Goal: Find specific page/section: Find specific page/section

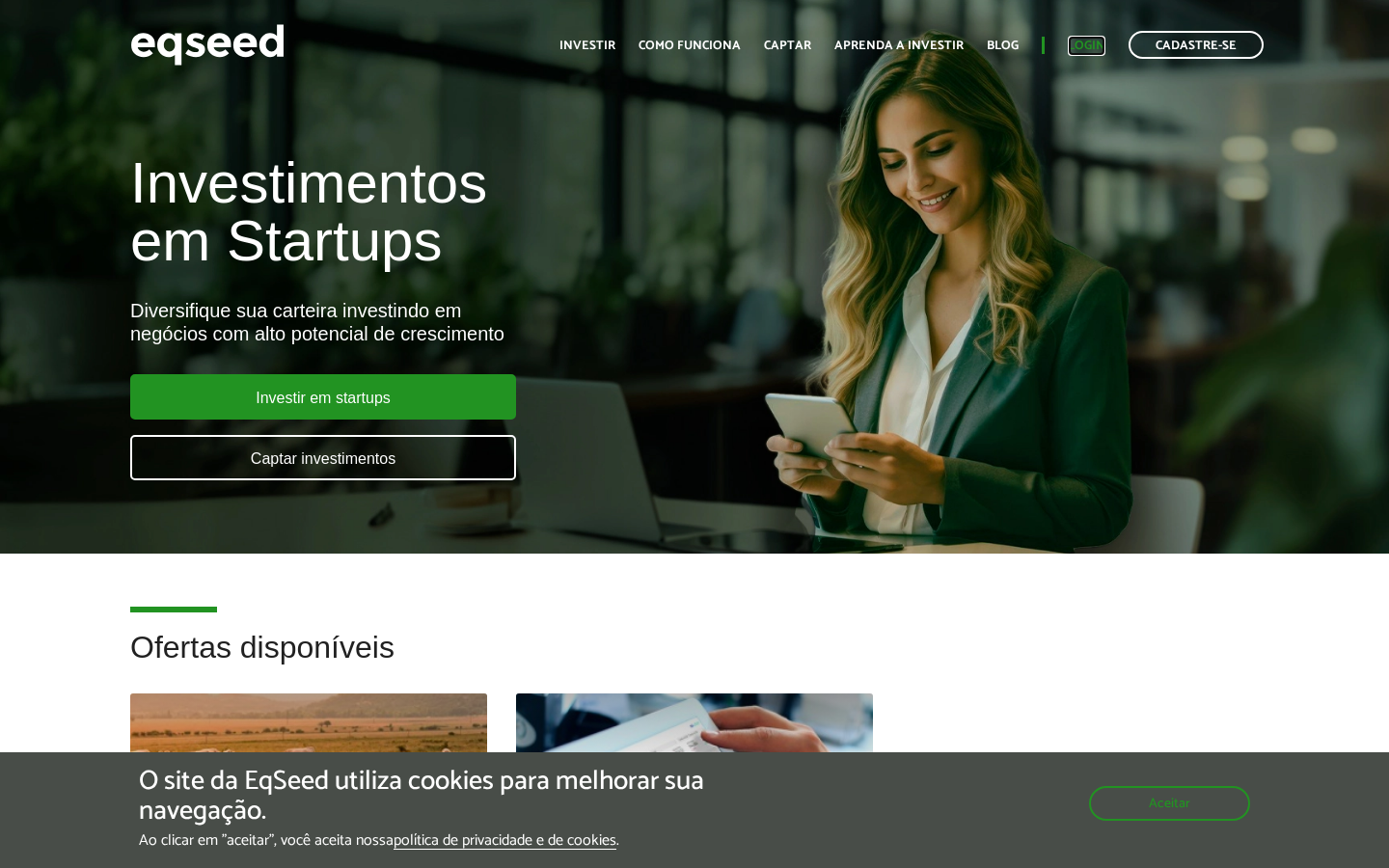
click at [1091, 49] on link "Login" at bounding box center [1086, 46] width 38 height 13
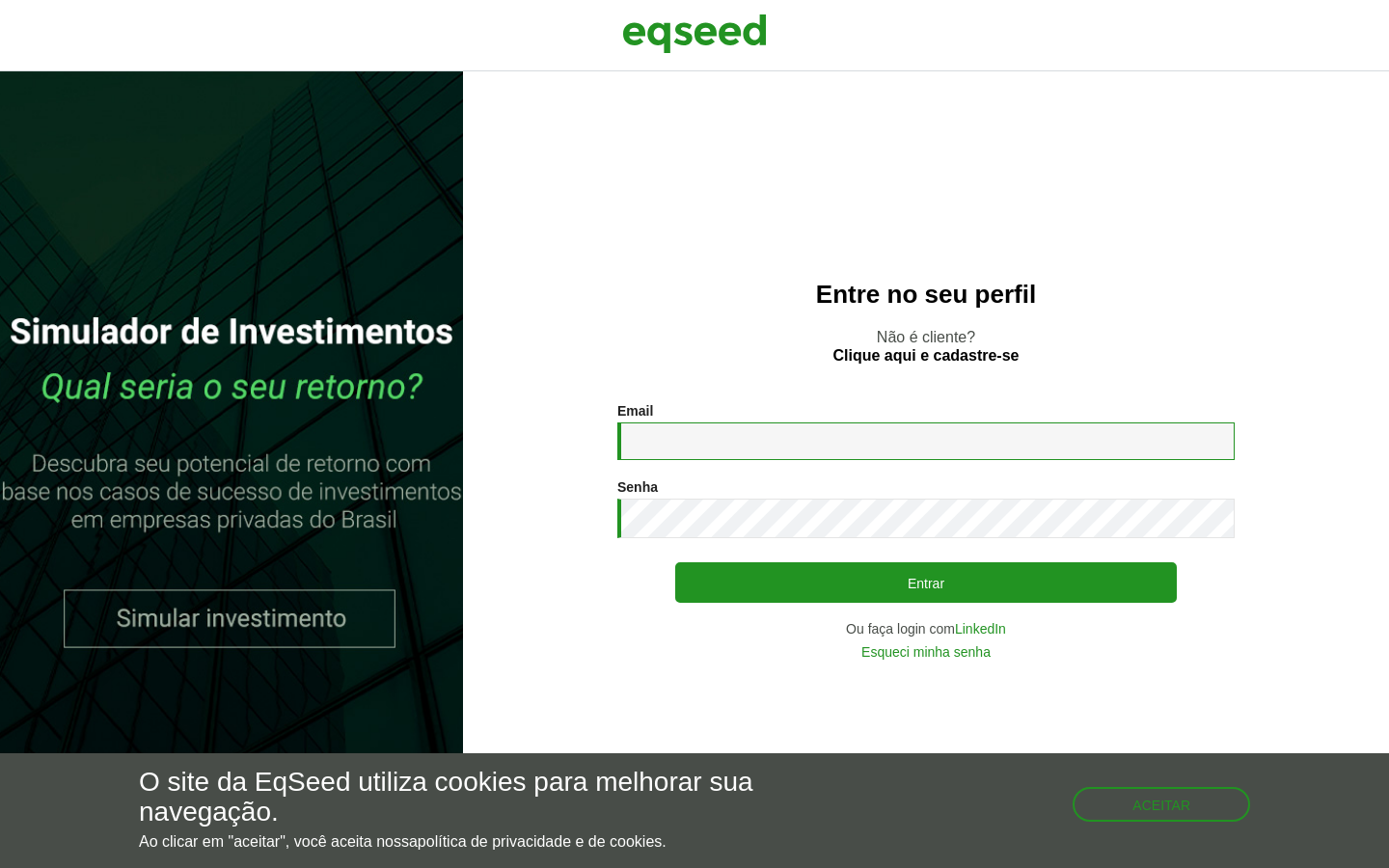
click at [725, 448] on input "Email *" at bounding box center [927, 441] width 618 height 38
type input "**********"
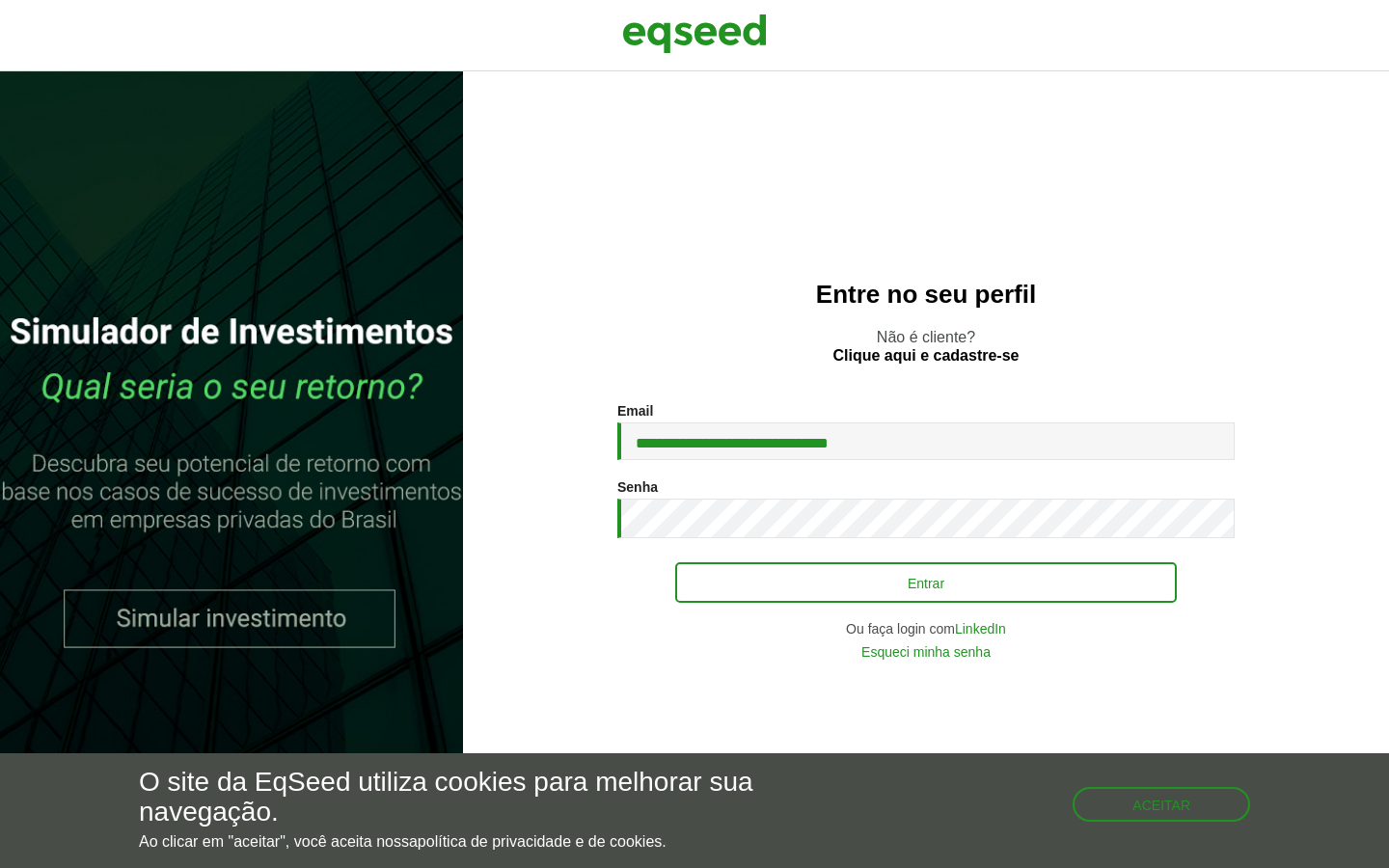
click at [870, 593] on button "Entrar" at bounding box center [926, 583] width 501 height 41
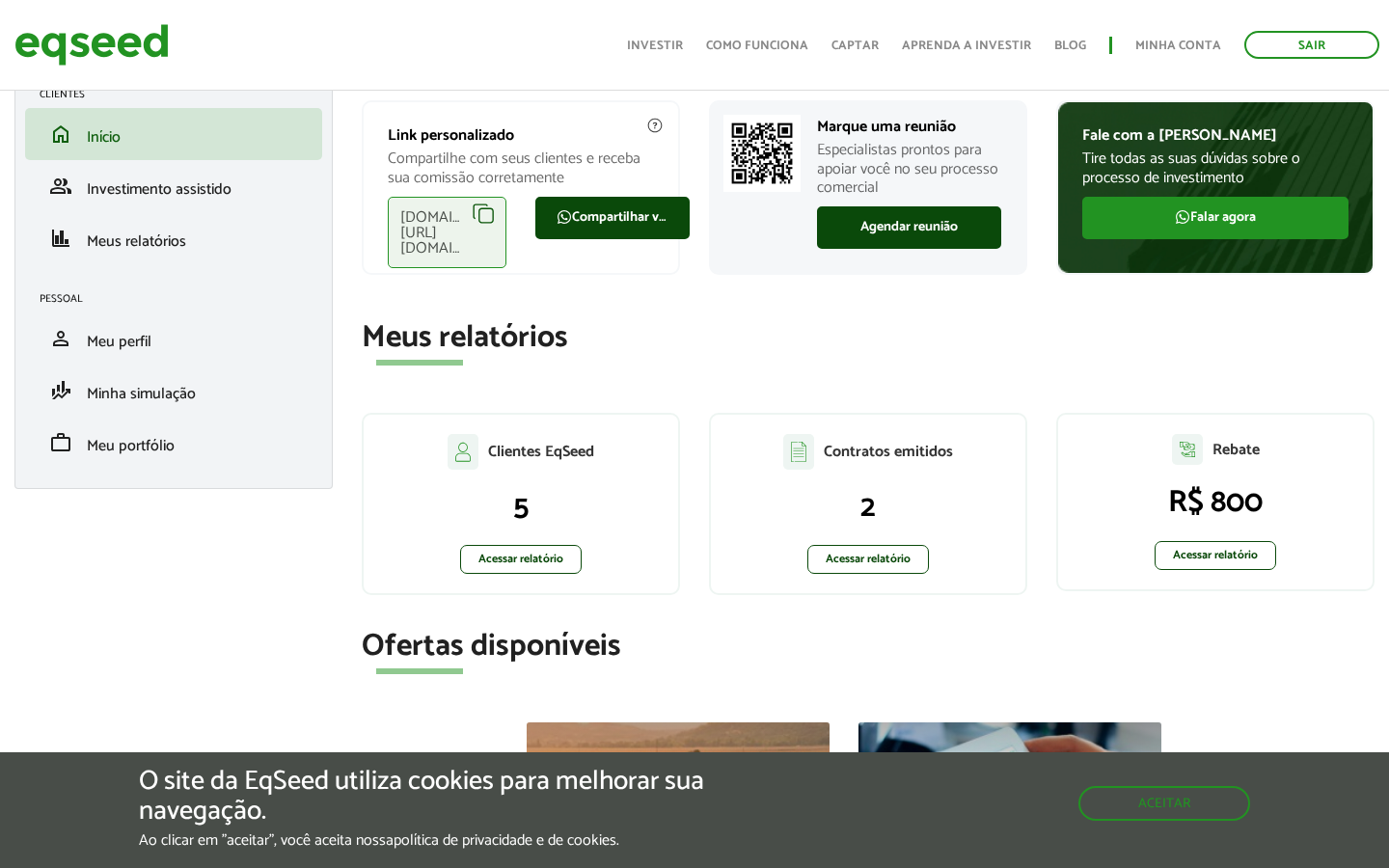
scroll to position [108, 0]
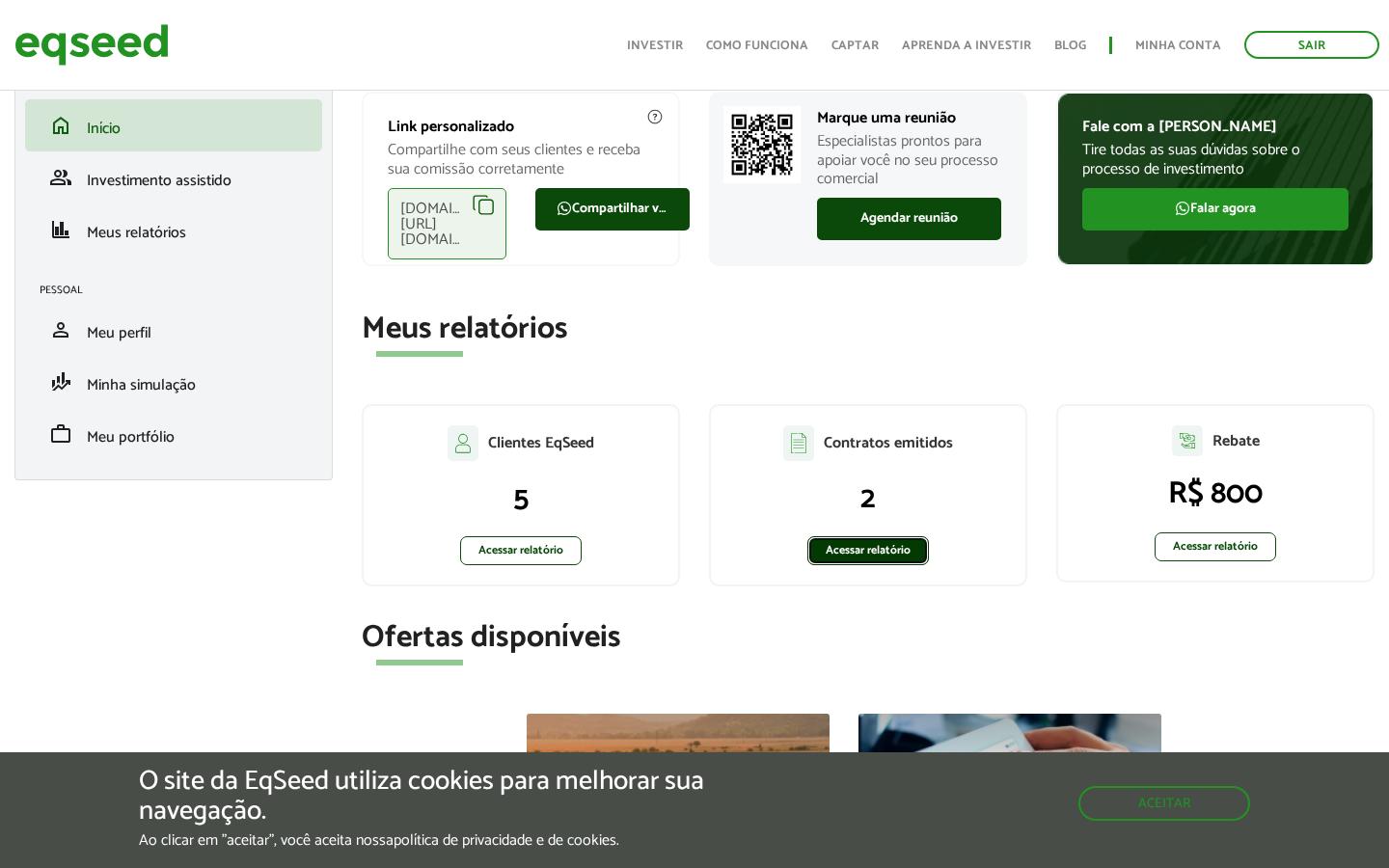
click at [889, 543] on link "Acessar relatório" at bounding box center [867, 551] width 121 height 29
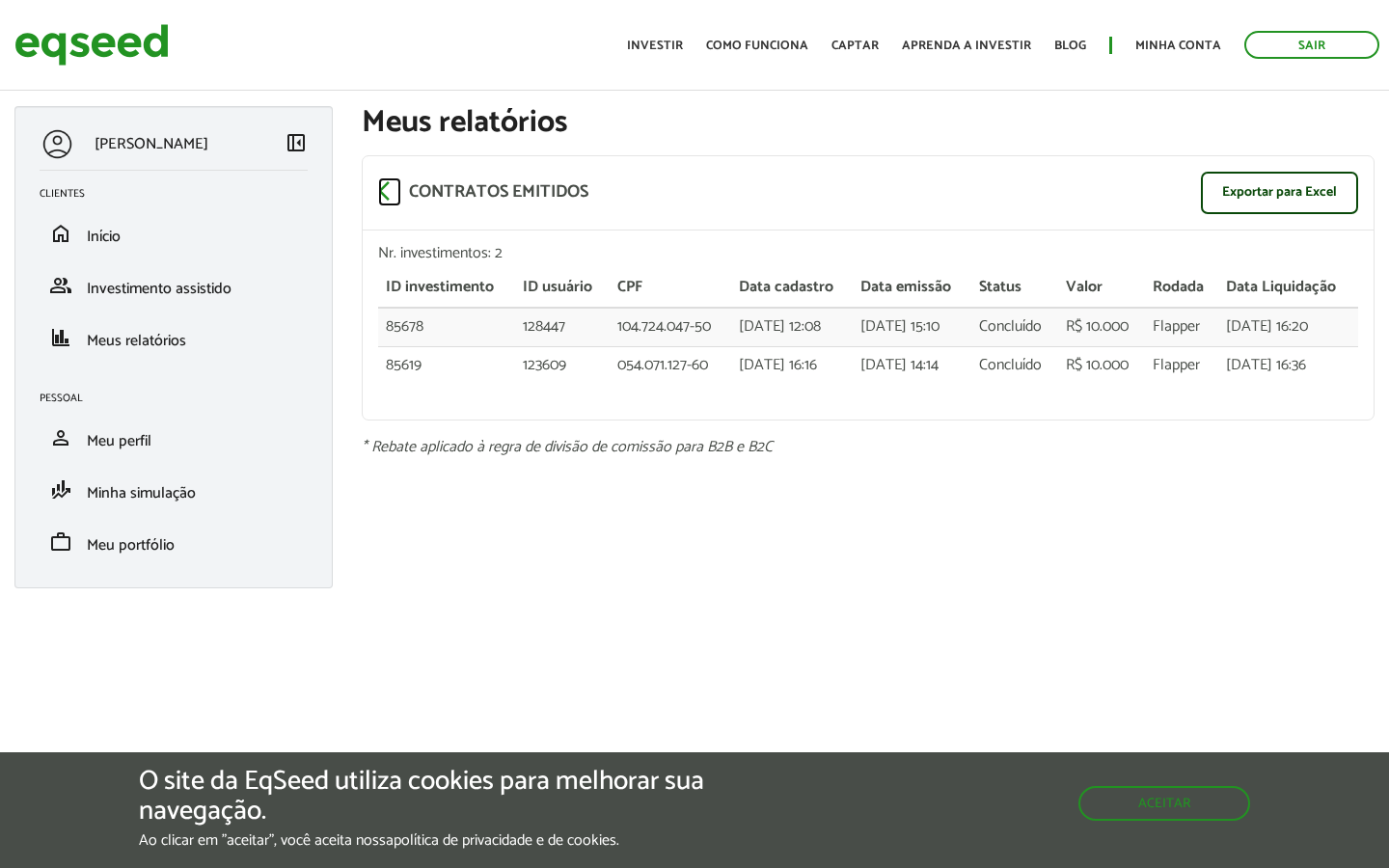
click at [385, 189] on span "arrow_back_ios" at bounding box center [390, 191] width 23 height 23
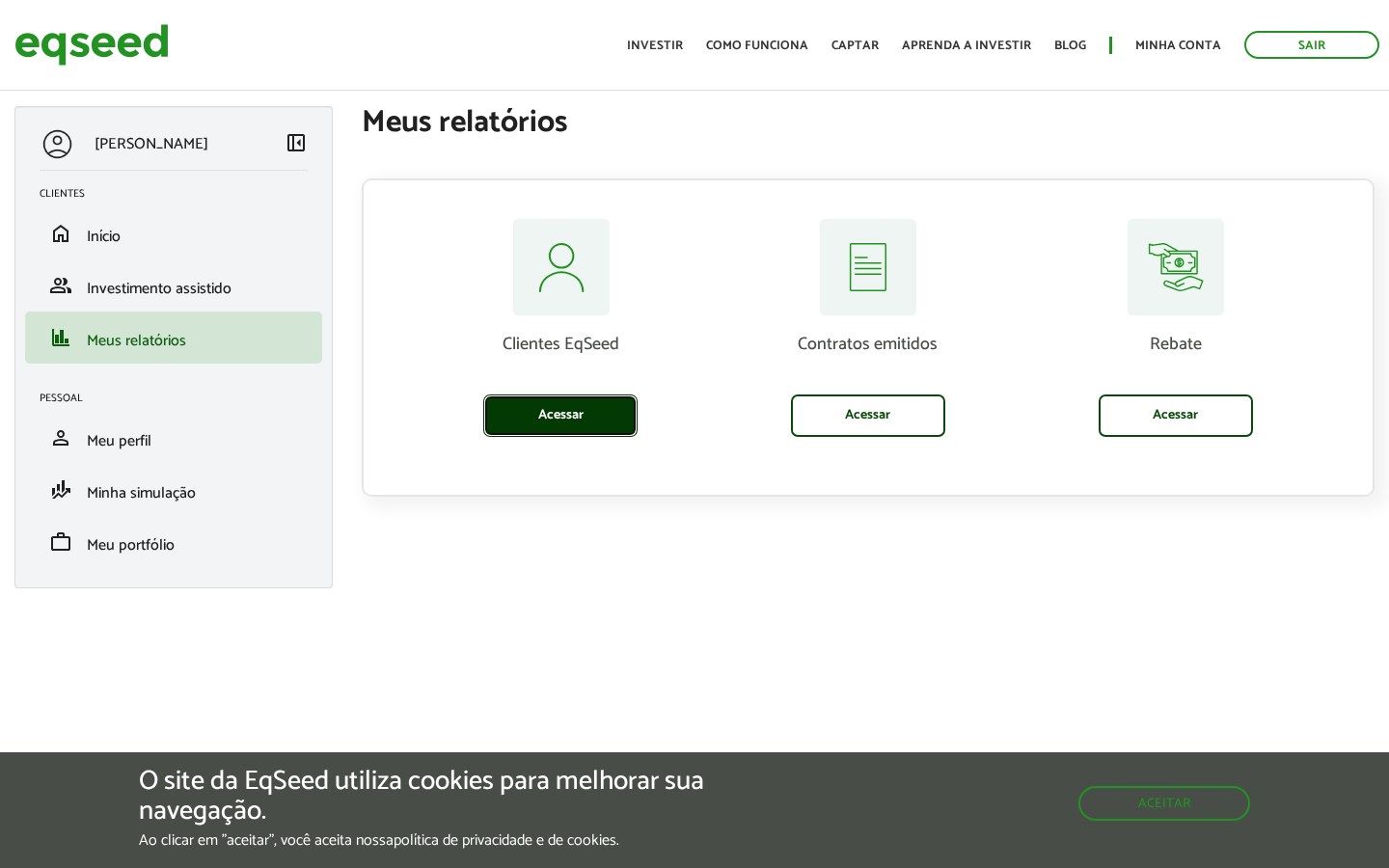
click at [580, 407] on link "Acessar" at bounding box center [560, 416] width 154 height 43
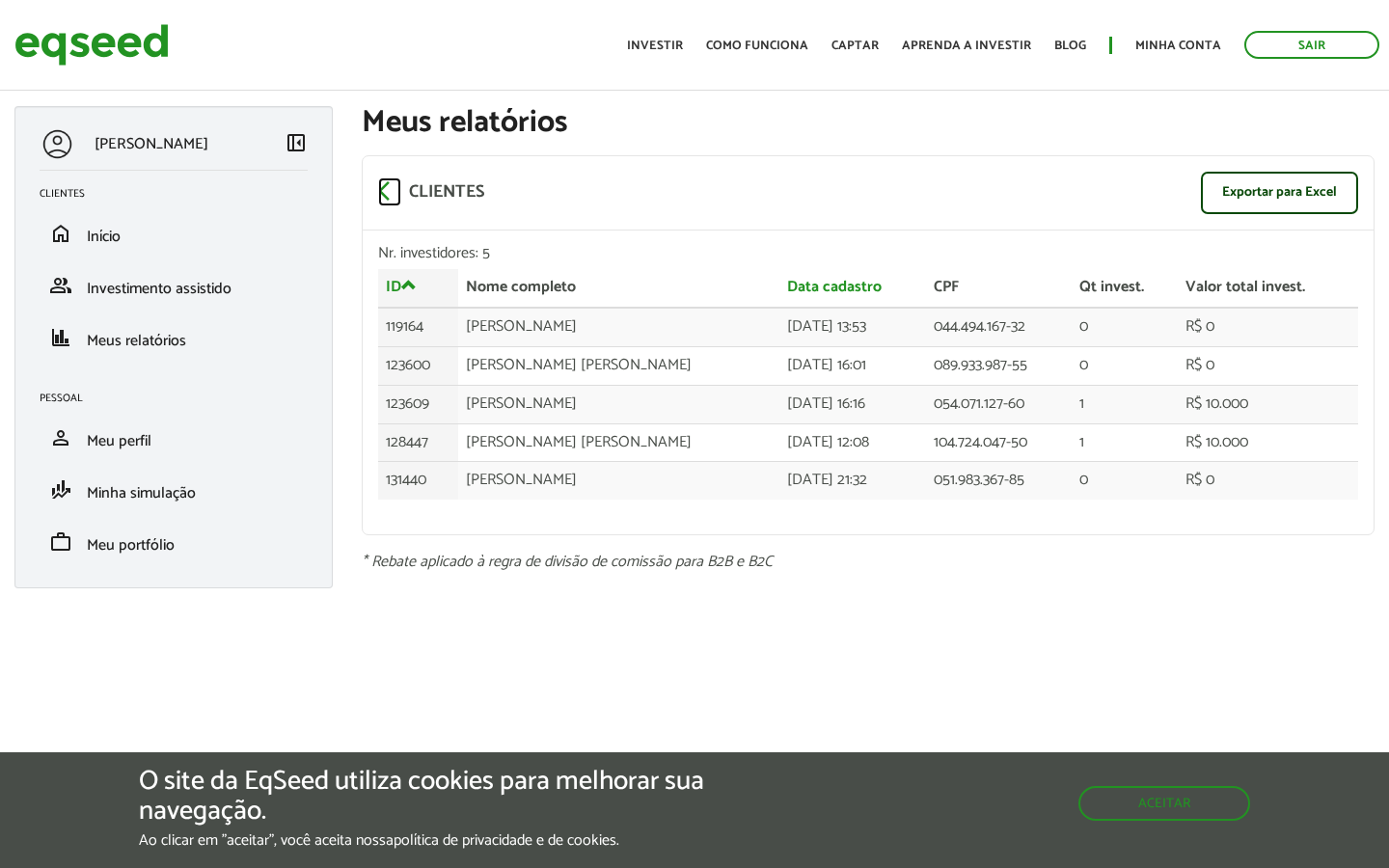
click at [383, 188] on span "arrow_back_ios" at bounding box center [390, 191] width 23 height 23
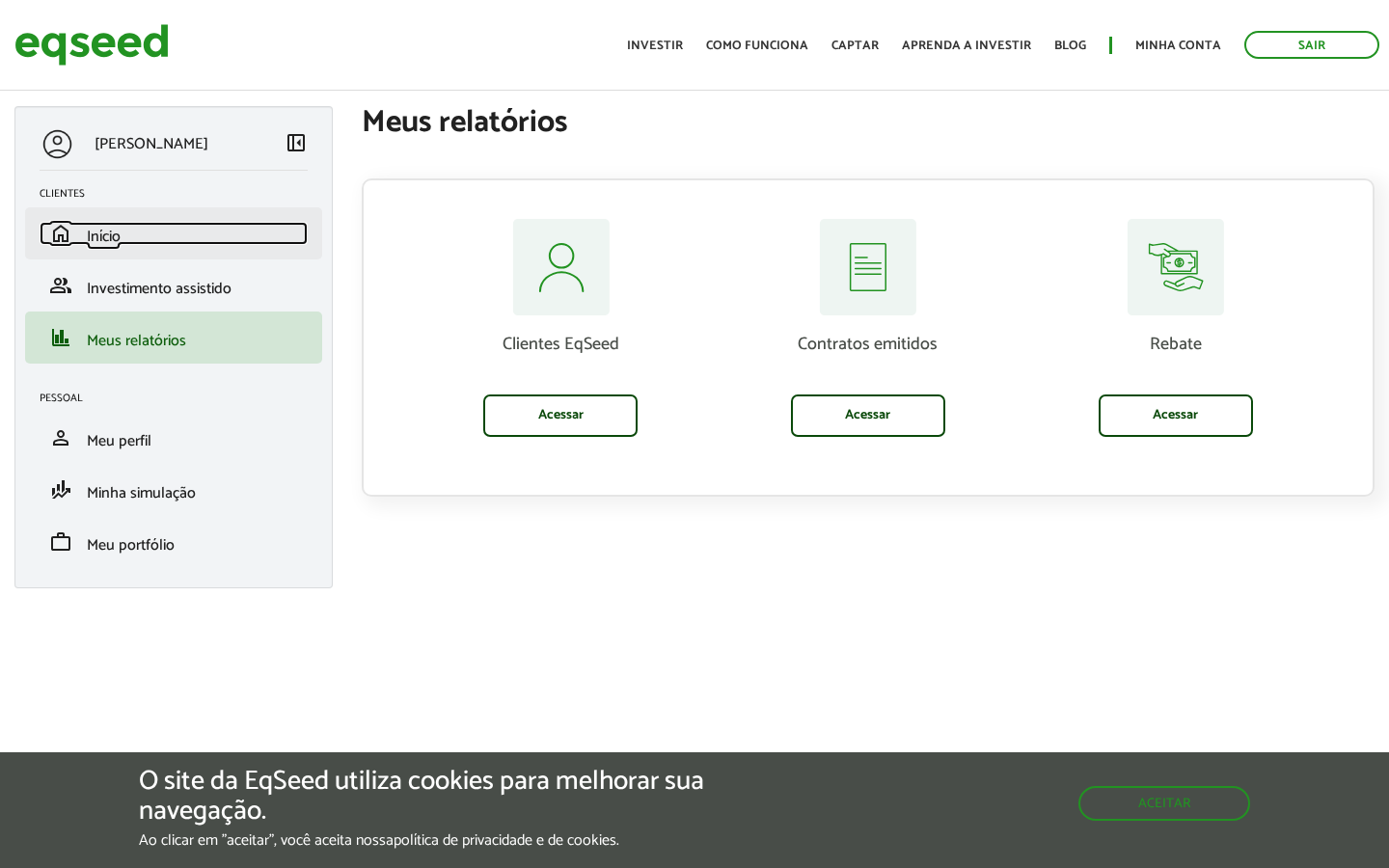
click at [95, 227] on span "Início" at bounding box center [103, 236] width 34 height 26
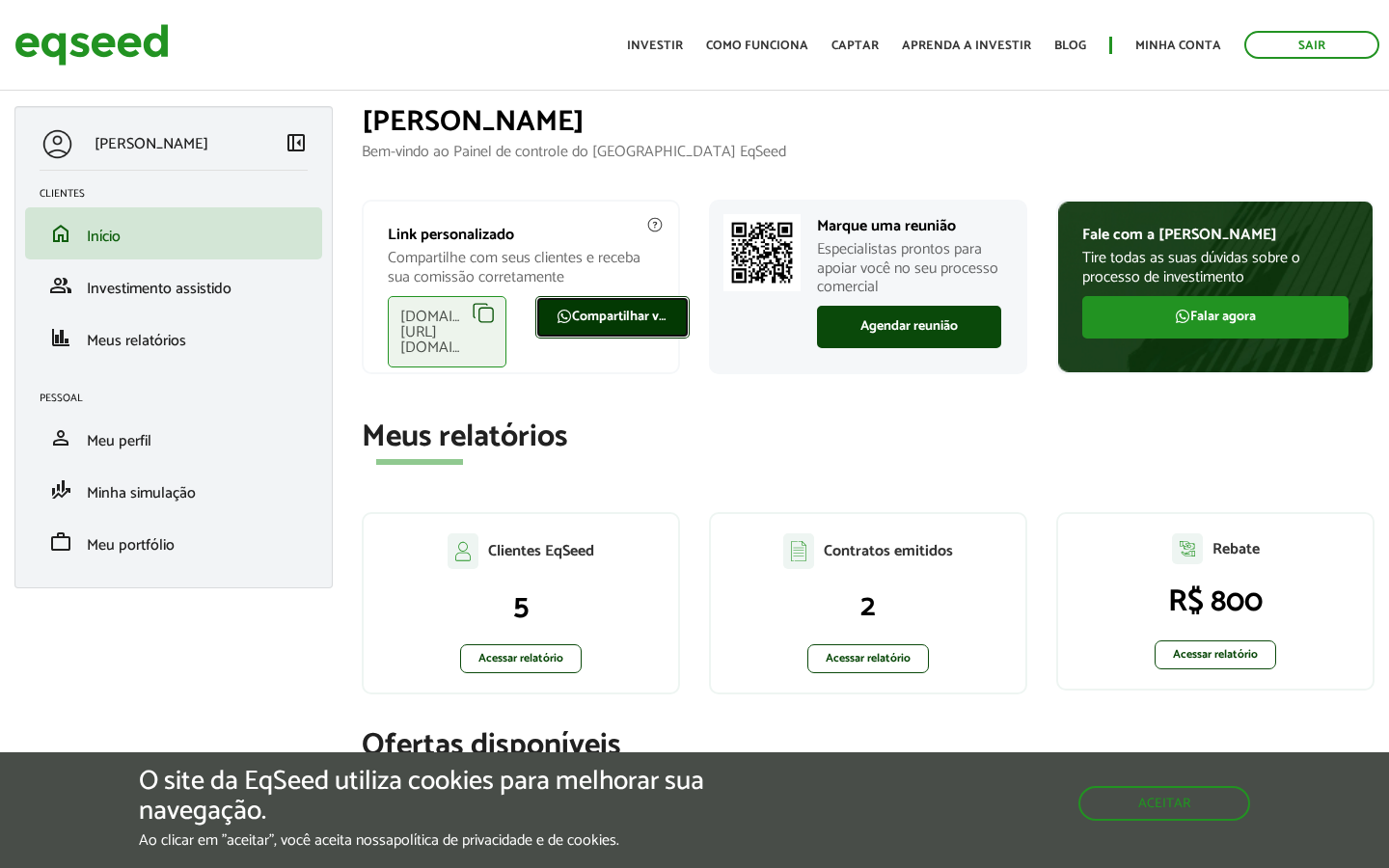
click at [632, 319] on link "Compartilhar via WhatsApp" at bounding box center [612, 317] width 154 height 43
